Goal: Task Accomplishment & Management: Complete application form

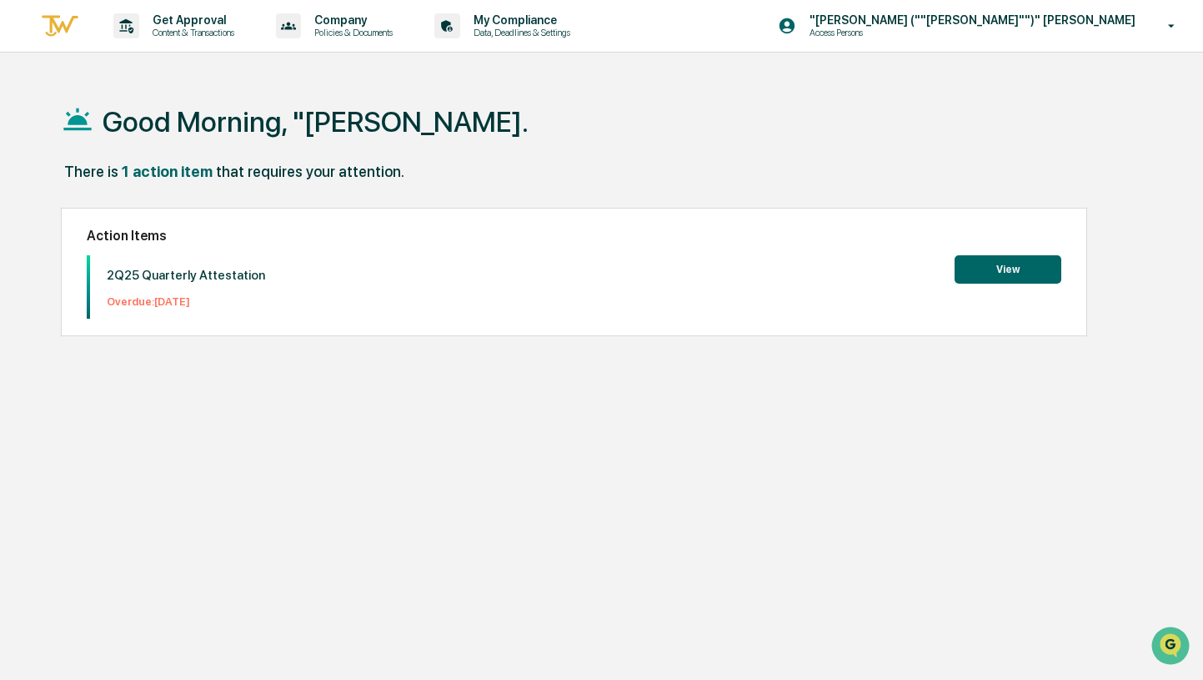
click at [987, 281] on button "View" at bounding box center [1008, 269] width 107 height 28
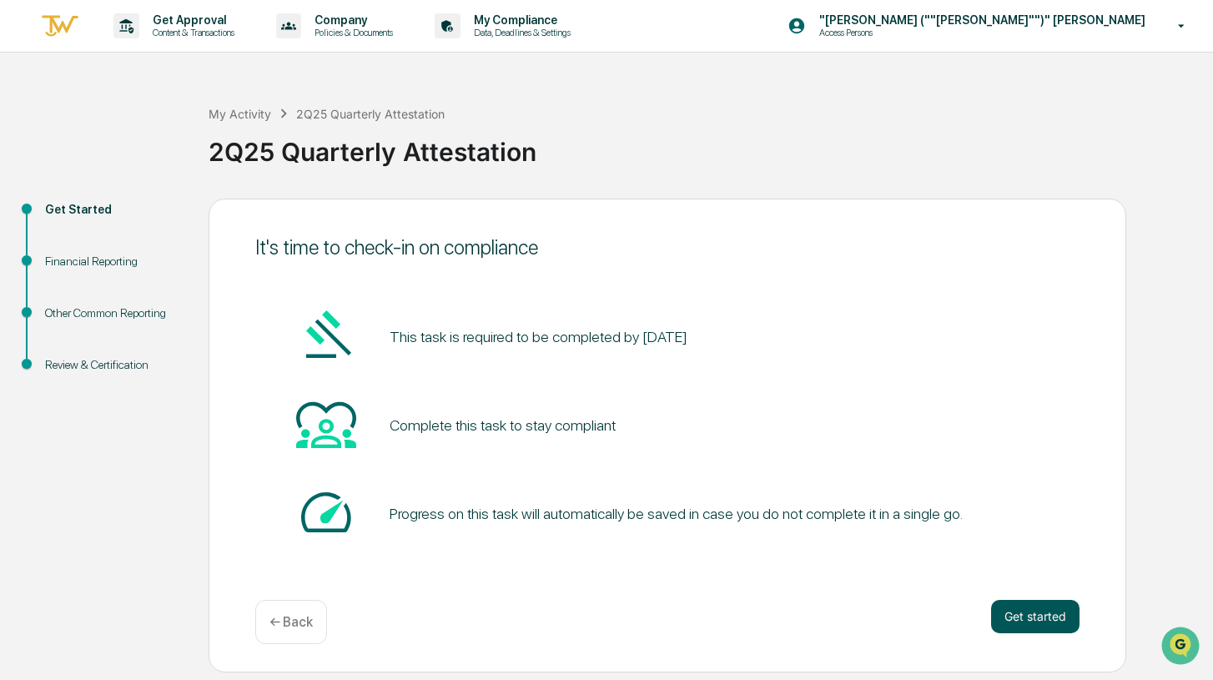
click at [1044, 617] on button "Get started" at bounding box center [1035, 616] width 88 height 33
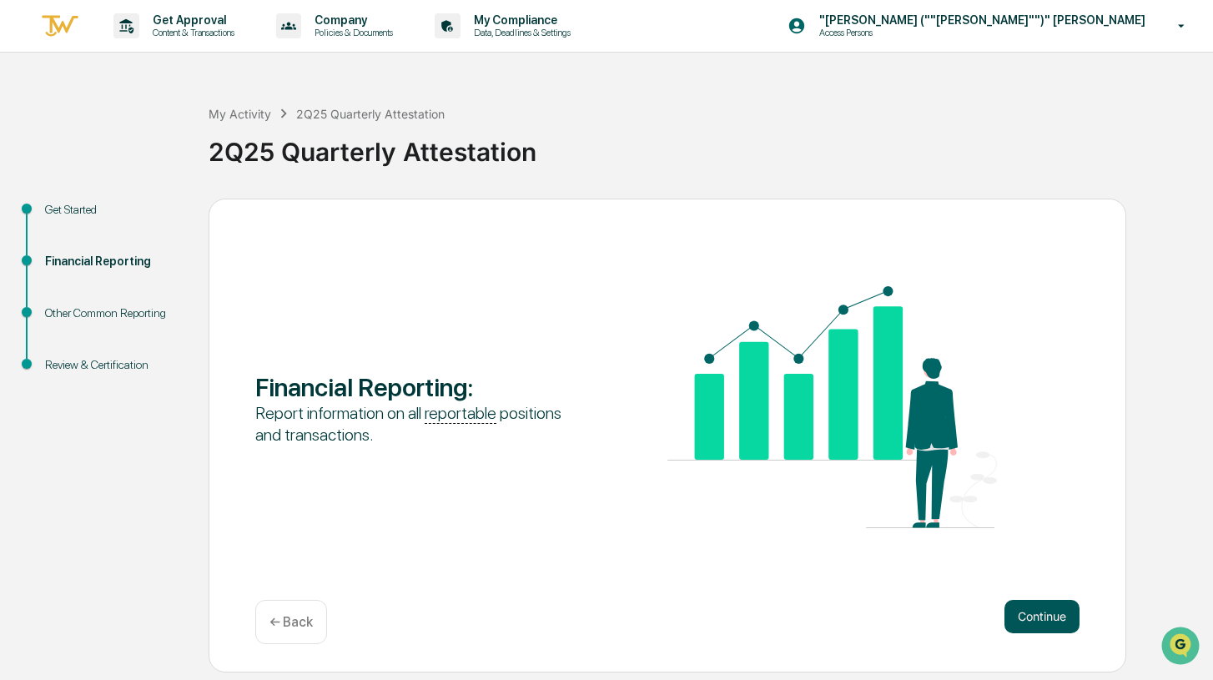
click at [1056, 615] on button "Continue" at bounding box center [1041, 616] width 75 height 33
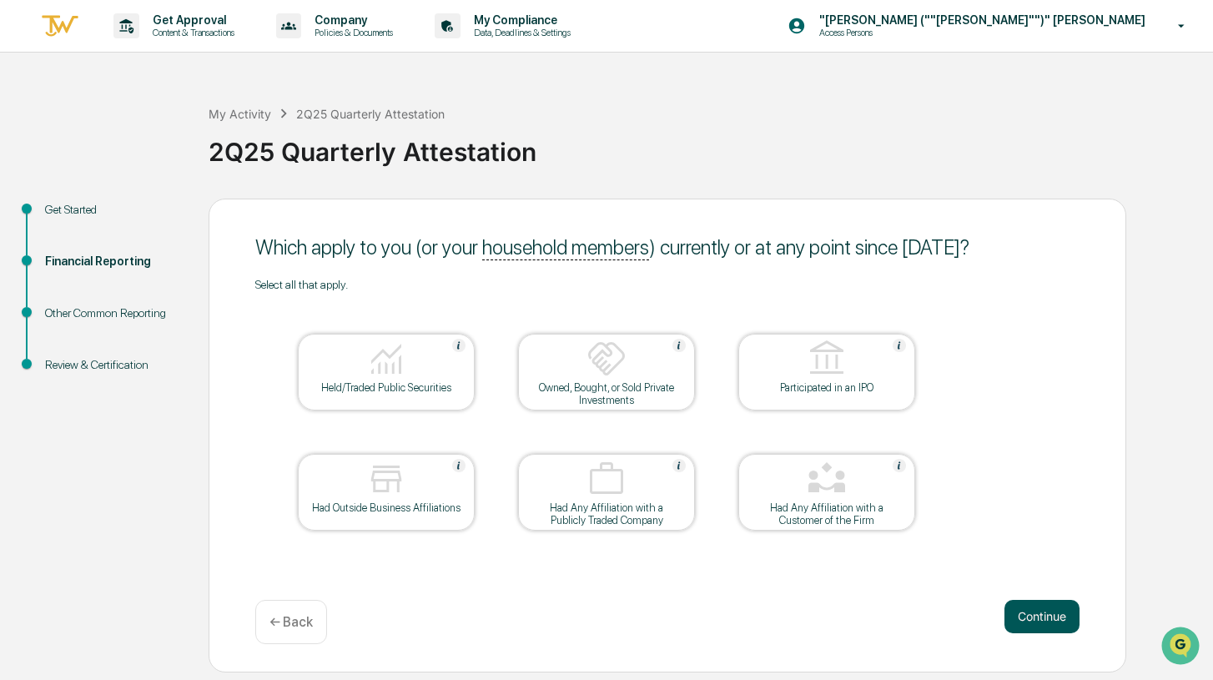
click at [1052, 620] on button "Continue" at bounding box center [1041, 616] width 75 height 33
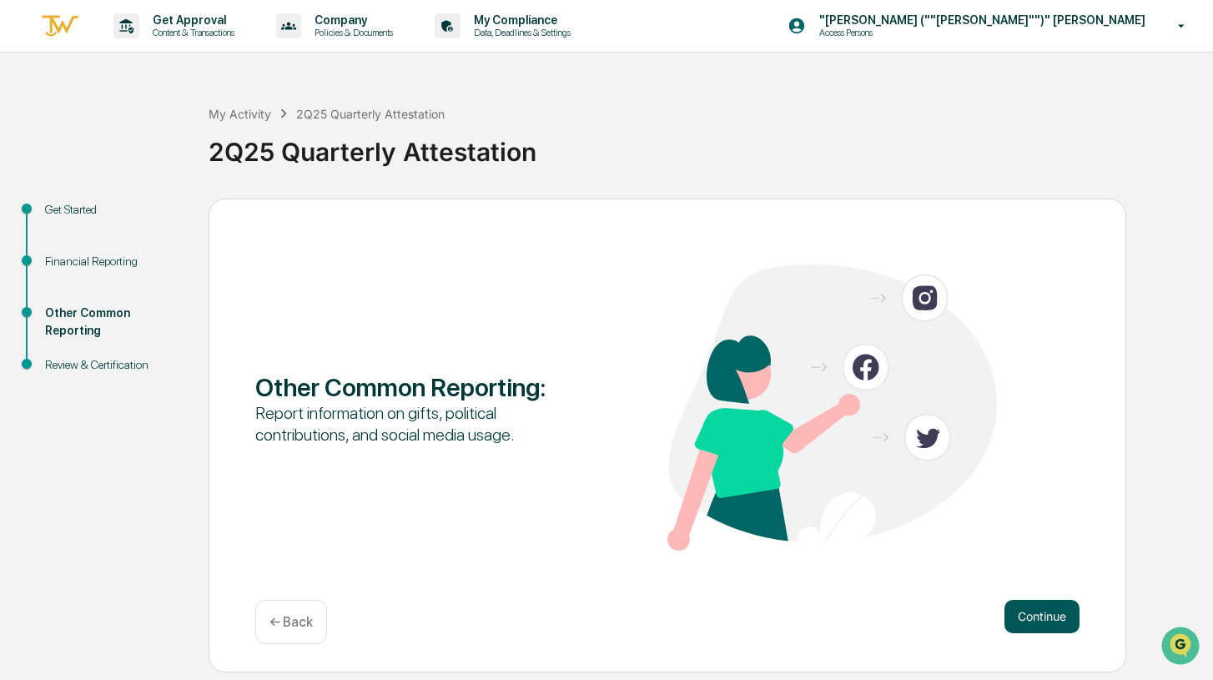
click at [1051, 620] on button "Continue" at bounding box center [1041, 616] width 75 height 33
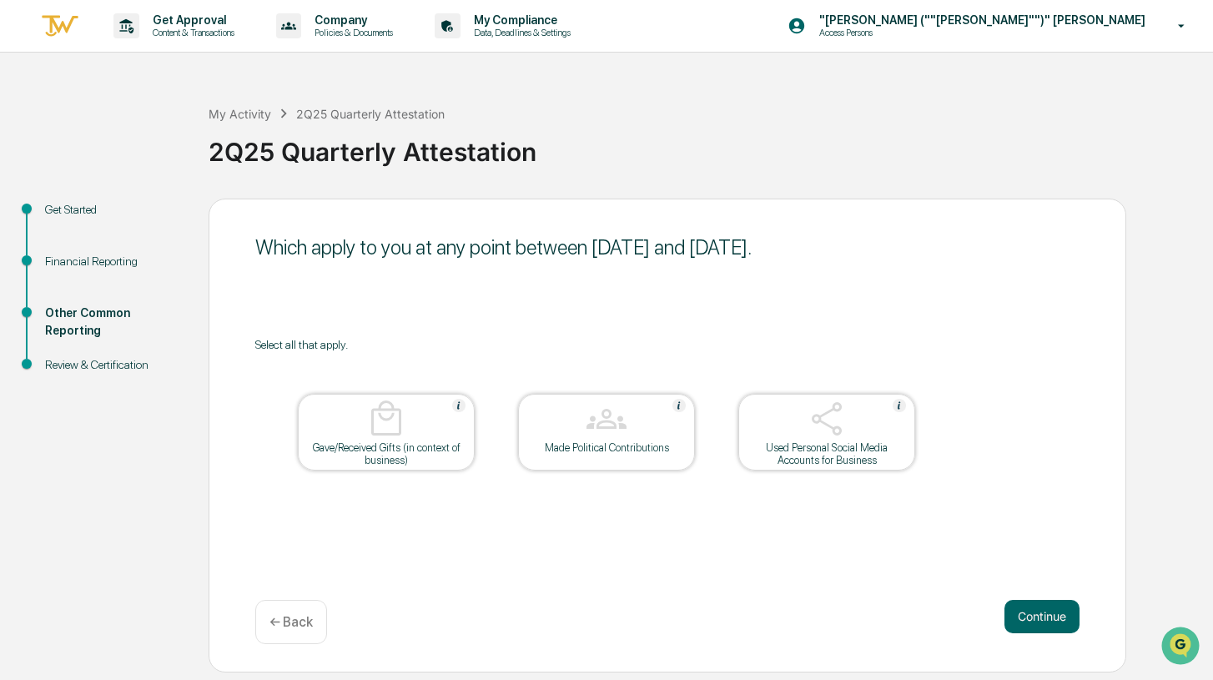
click at [1051, 620] on button "Continue" at bounding box center [1041, 616] width 75 height 33
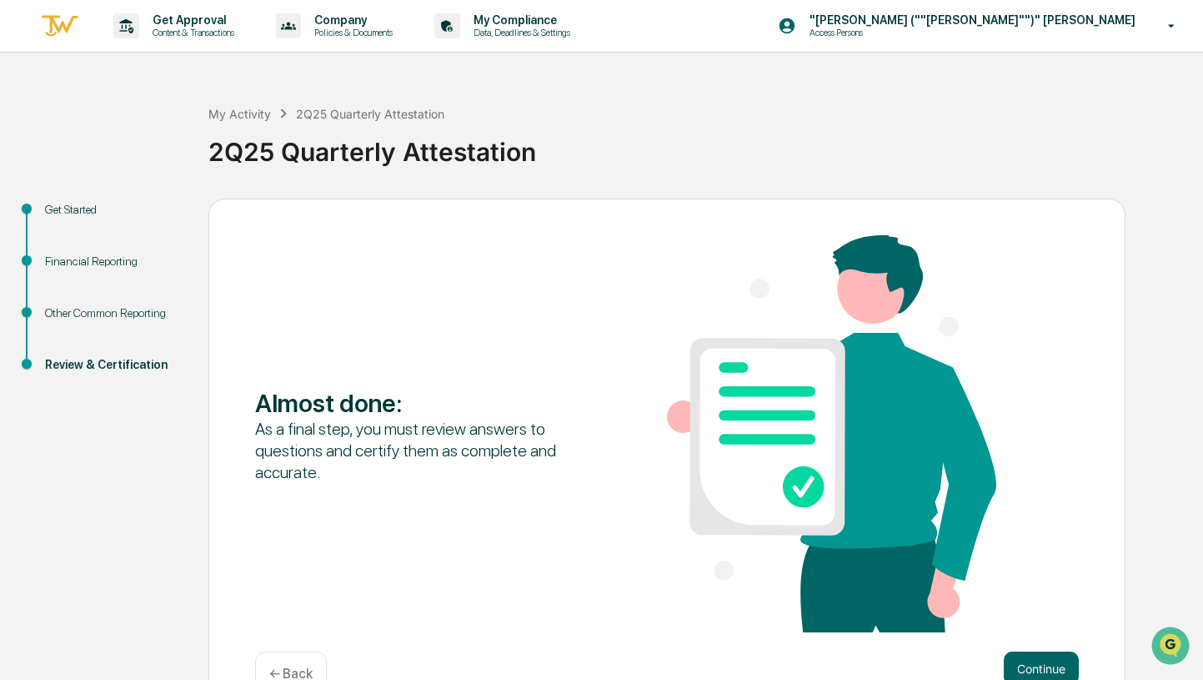
click at [1051, 620] on div "Almost done : As a final step, you must review answers to questions and certify…" at bounding box center [667, 435] width 824 height 400
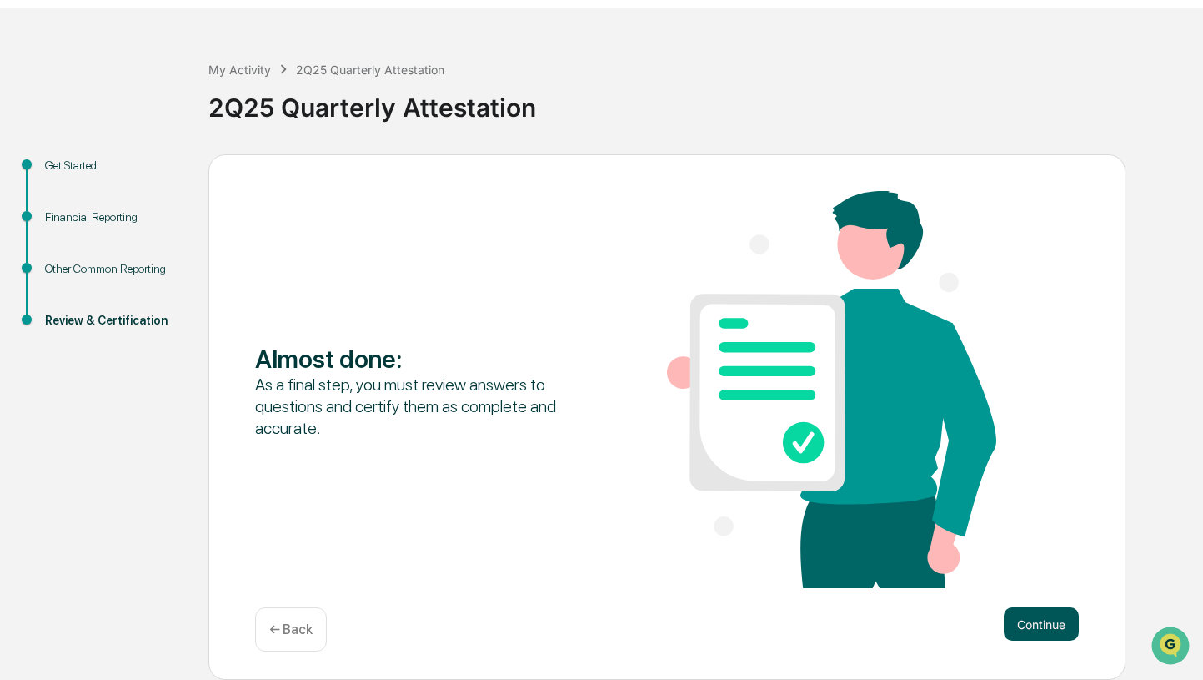
click at [1052, 630] on button "Continue" at bounding box center [1041, 623] width 75 height 33
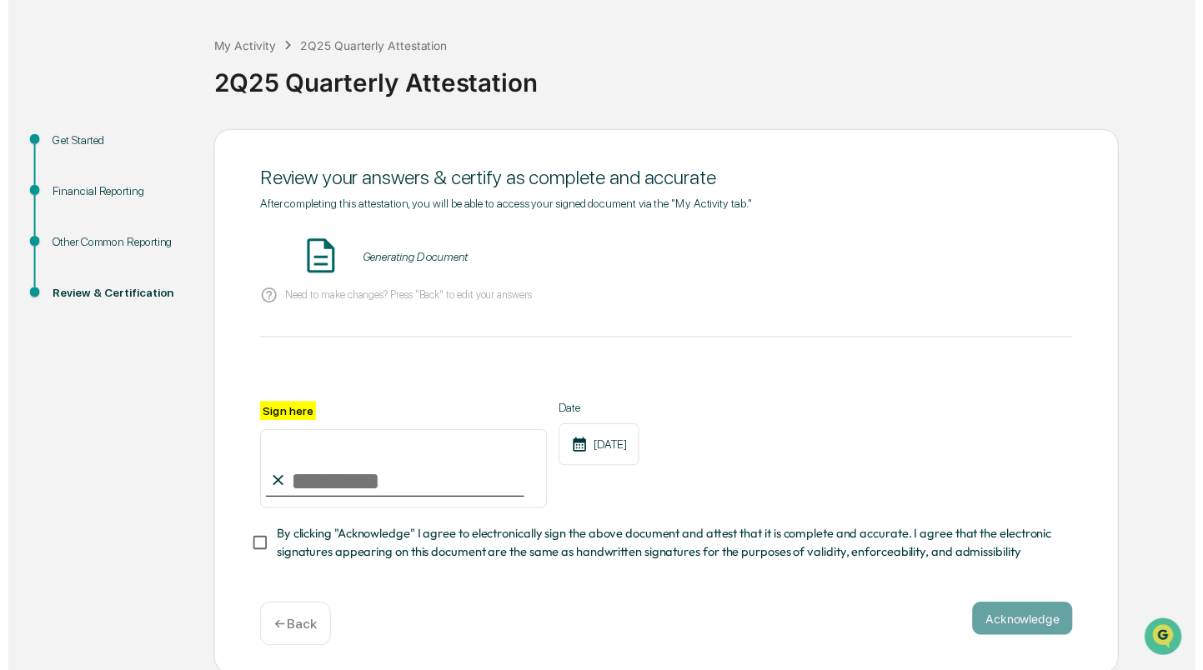
scroll to position [70, 0]
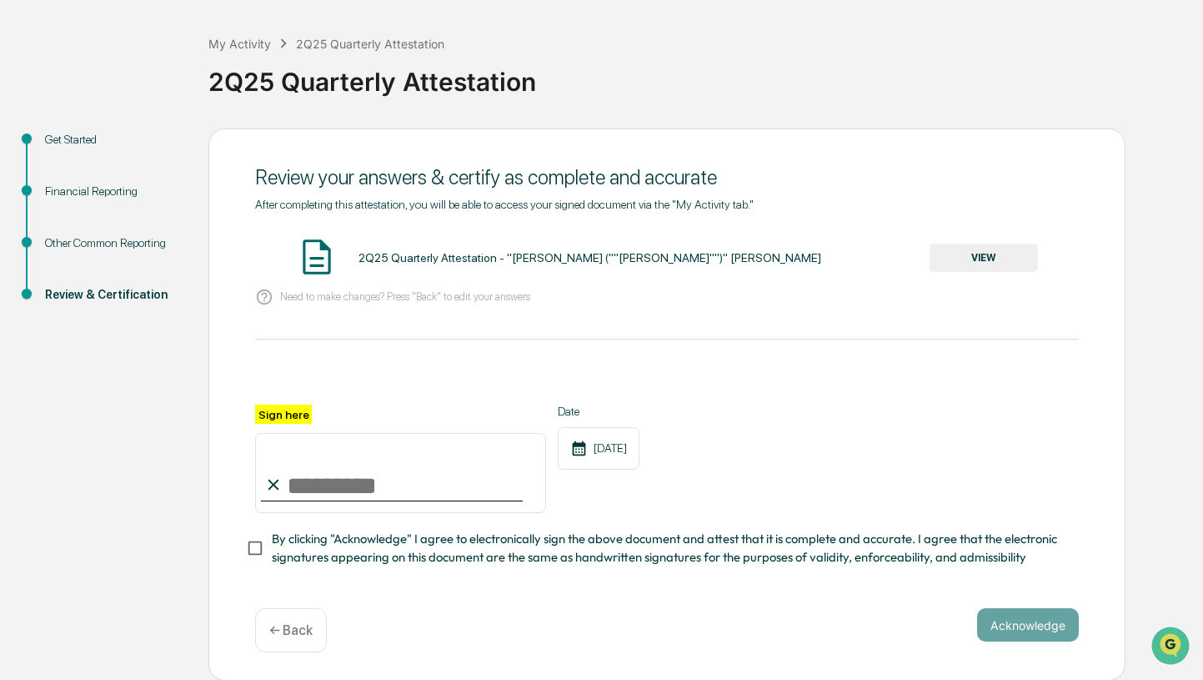
click at [365, 469] on input "Sign here" at bounding box center [400, 473] width 291 height 80
type input "*********"
click at [1064, 621] on button "Acknowledge" at bounding box center [1028, 624] width 102 height 33
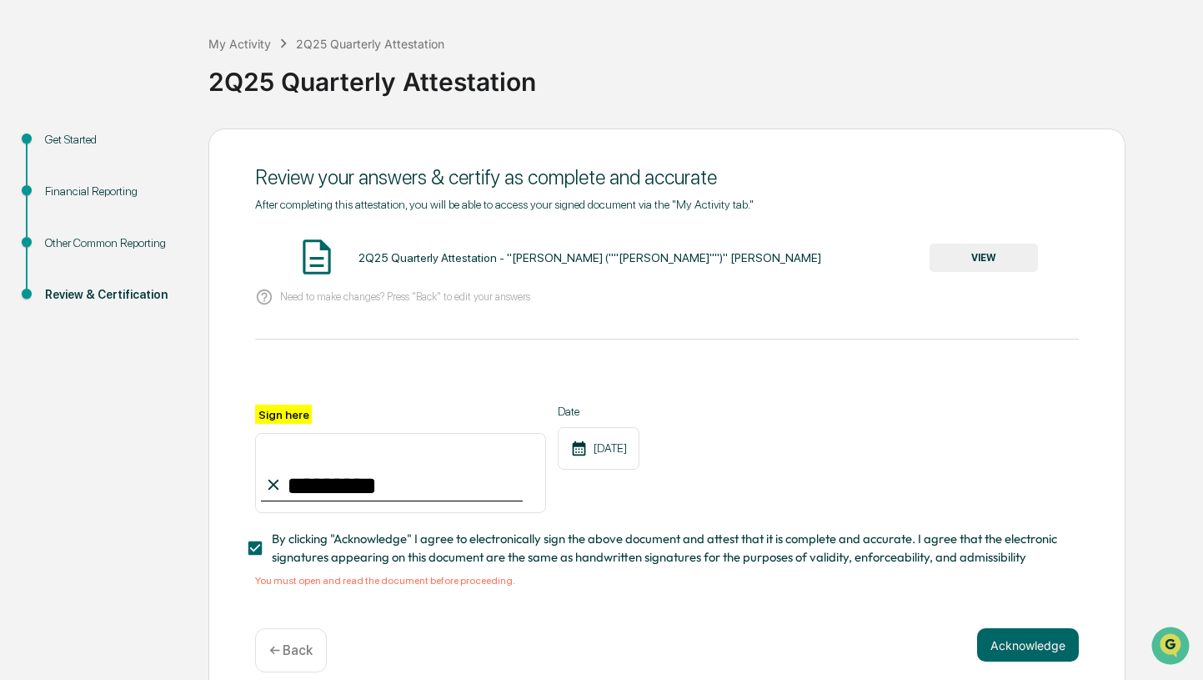
click at [951, 260] on button "VIEW" at bounding box center [984, 258] width 108 height 28
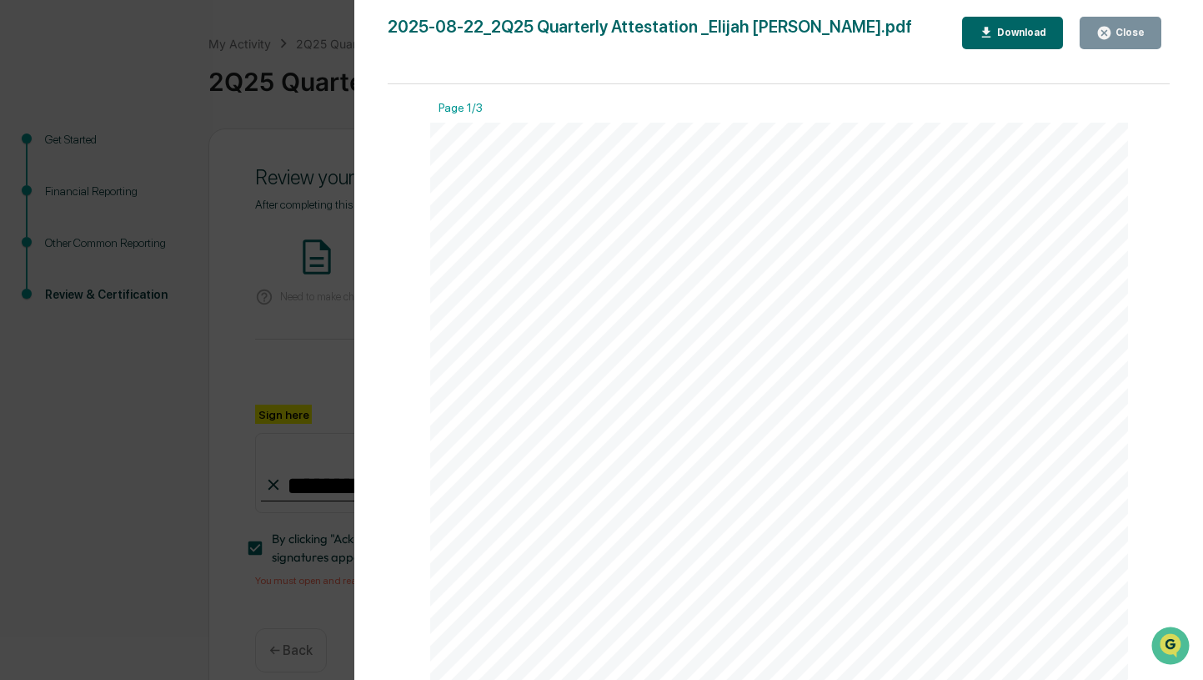
click at [1114, 29] on div "Close" at bounding box center [1128, 33] width 33 height 12
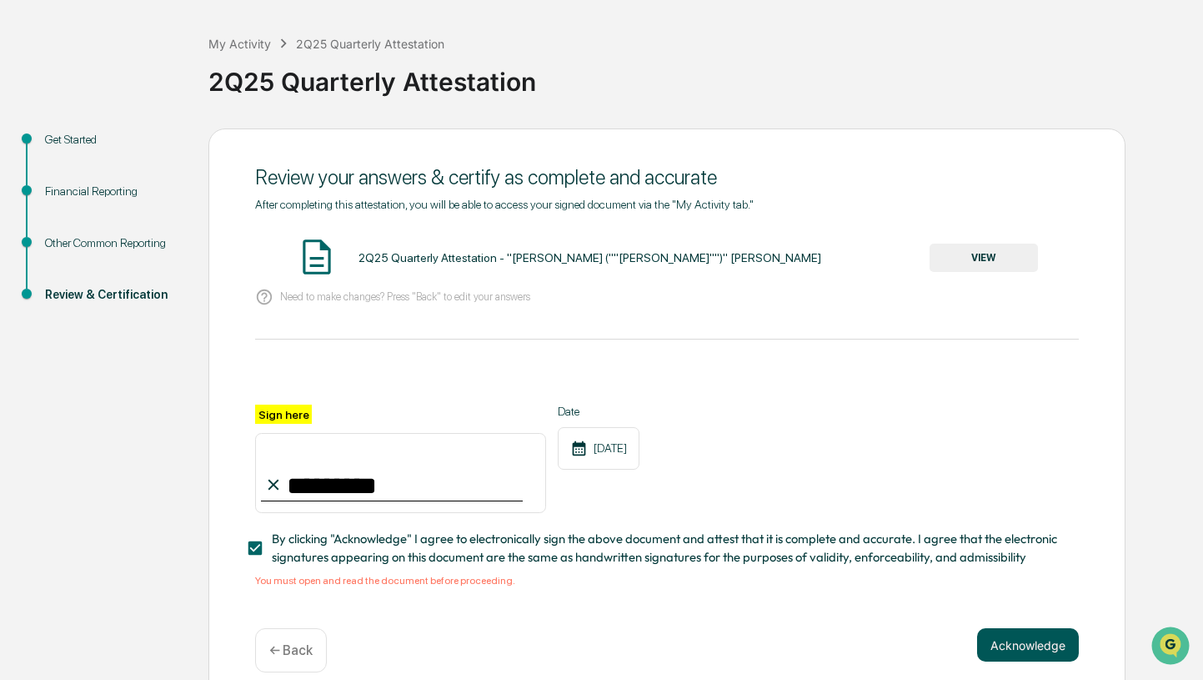
click at [1046, 652] on button "Acknowledge" at bounding box center [1028, 644] width 102 height 33
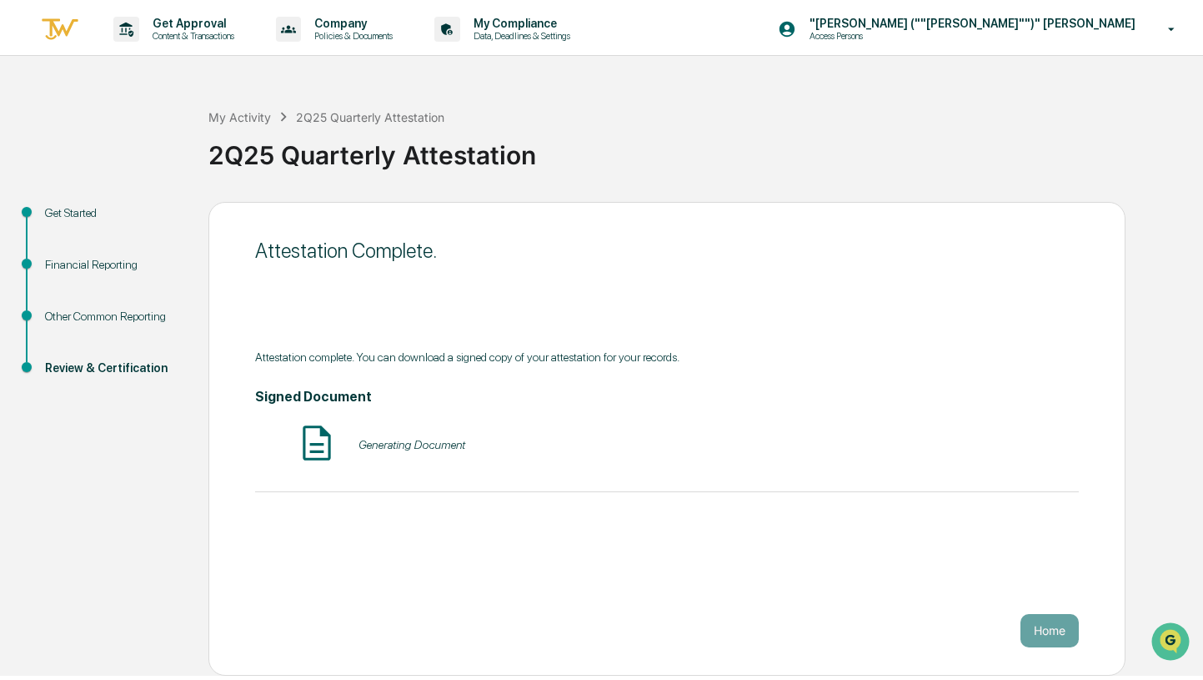
scroll to position [0, 0]
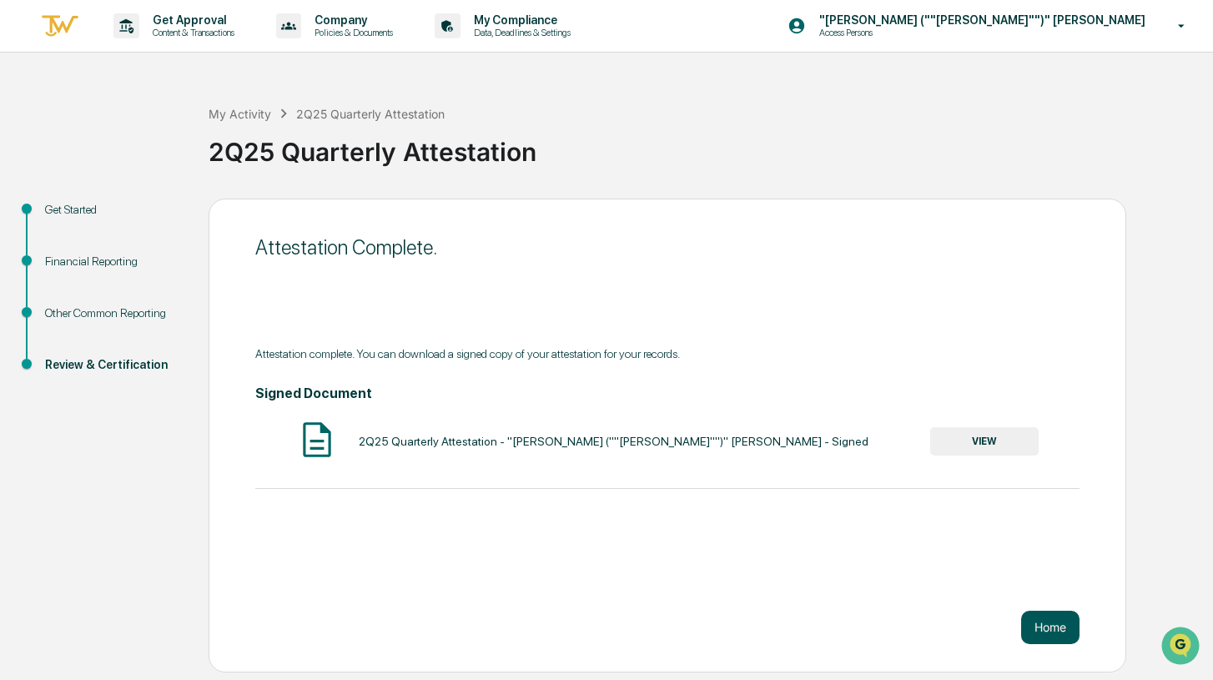
click at [1054, 628] on button "Home" at bounding box center [1050, 626] width 58 height 33
